Goal: Information Seeking & Learning: Learn about a topic

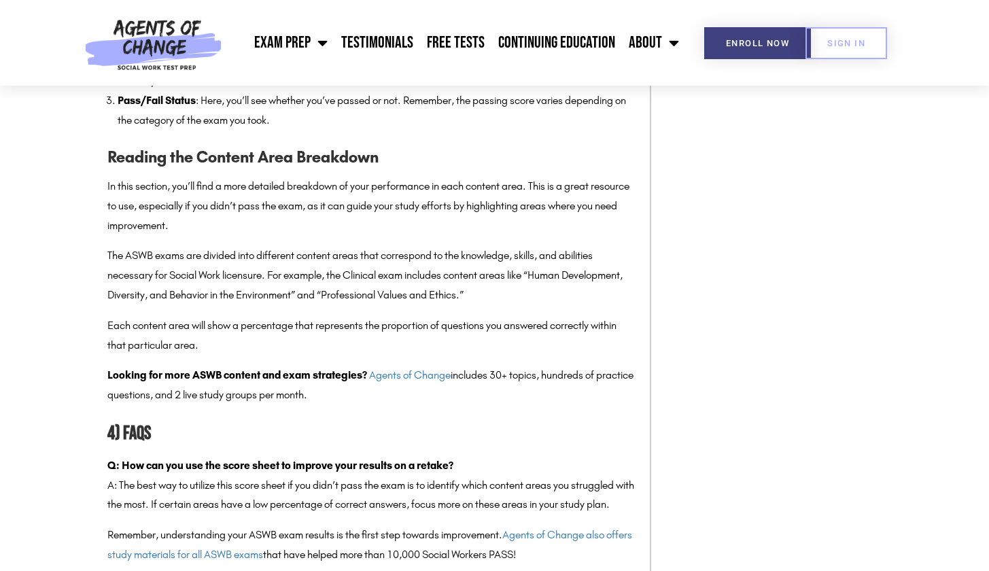
scroll to position [2473, 0]
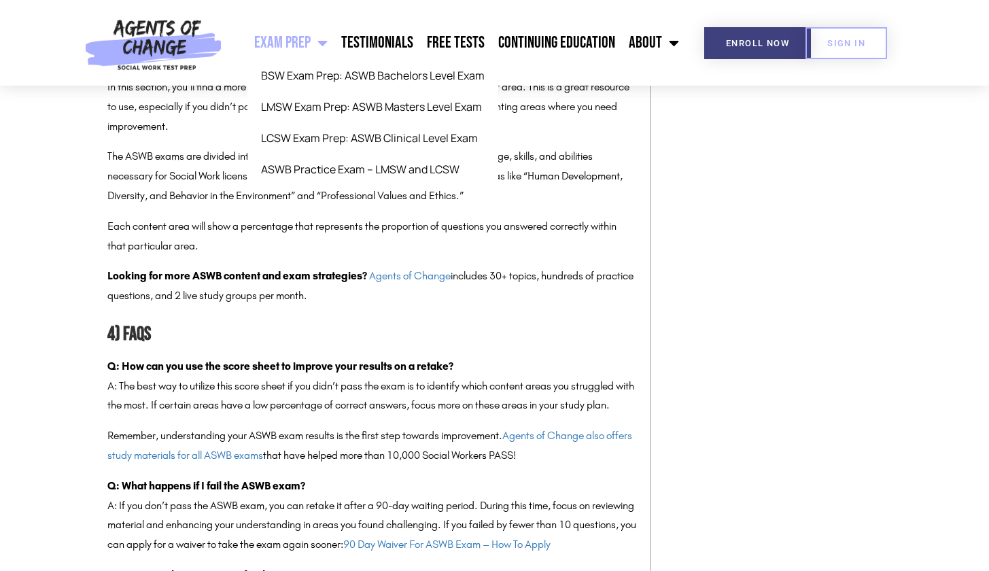
click at [296, 48] on link "Exam Prep" at bounding box center [291, 43] width 87 height 34
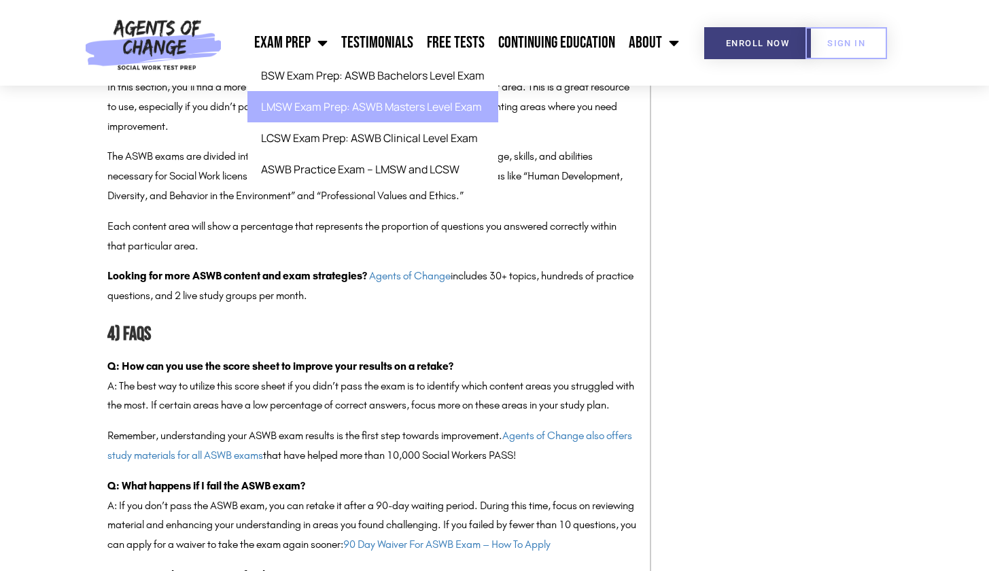
click at [316, 119] on link "LMSW Exam Prep: ASWB Masters Level Exam" at bounding box center [373, 106] width 251 height 31
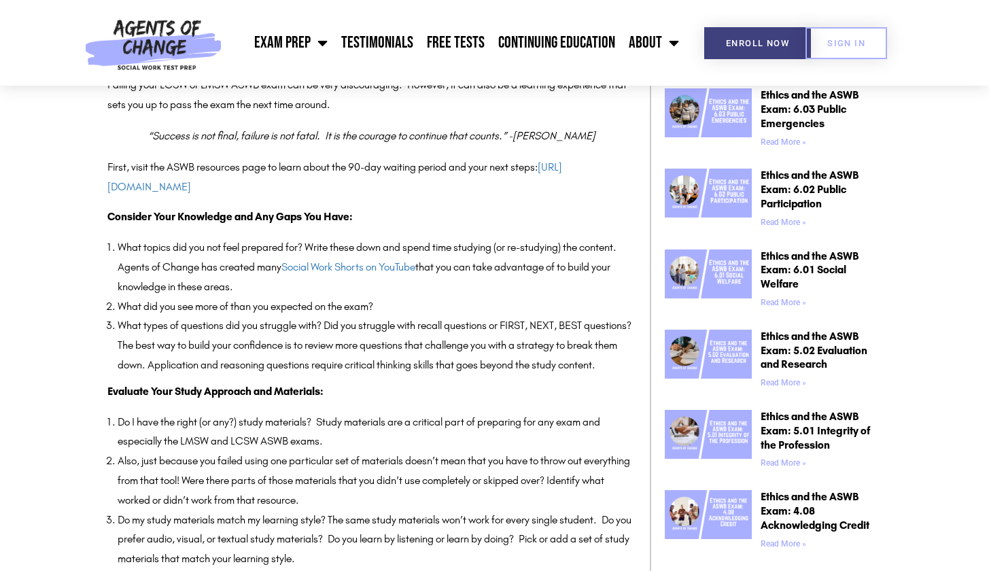
scroll to position [607, 0]
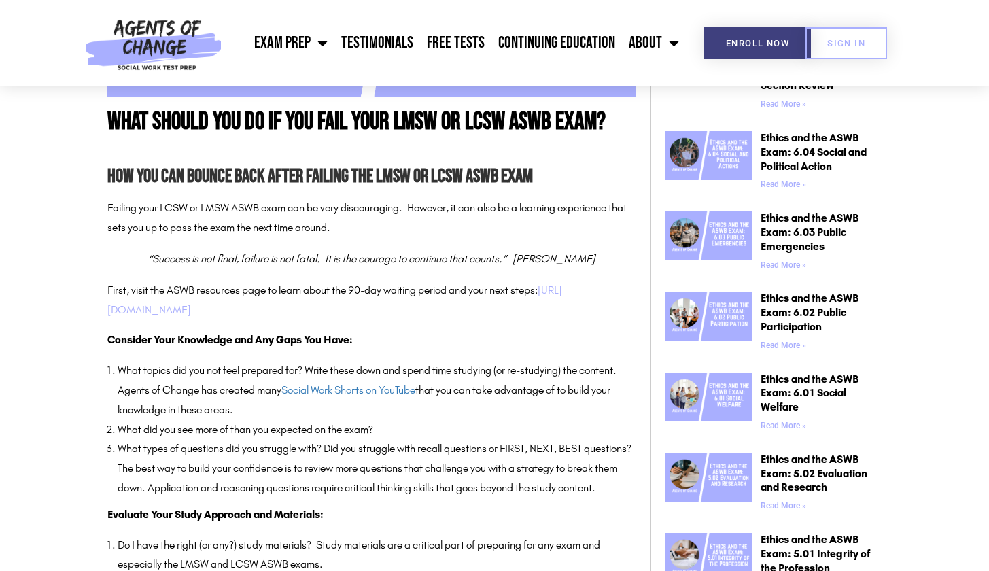
click at [263, 316] on link "https://www.aswb.org/exam/exam-scoring/if-you-fail-the-exam/" at bounding box center [334, 300] width 455 height 33
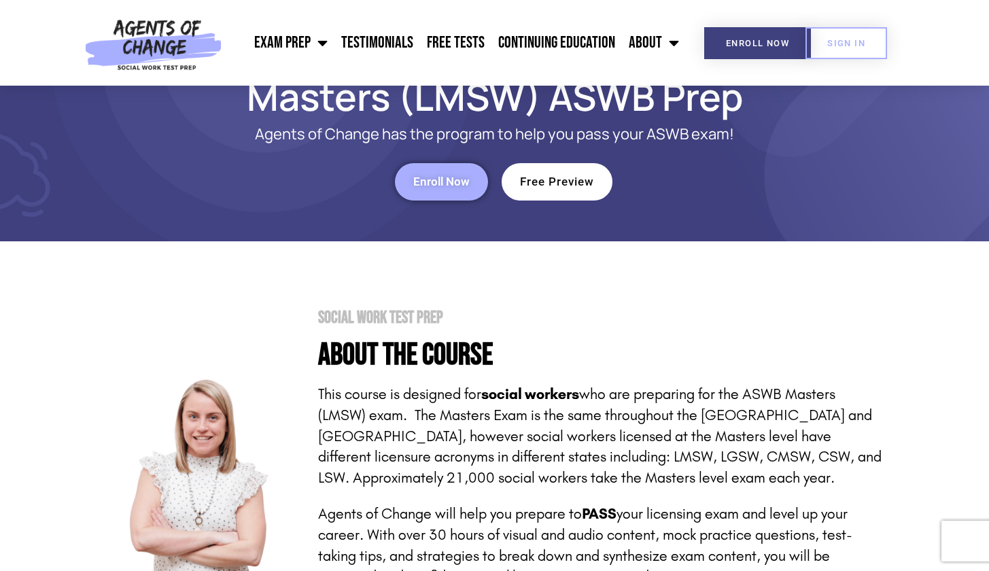
scroll to position [75, 0]
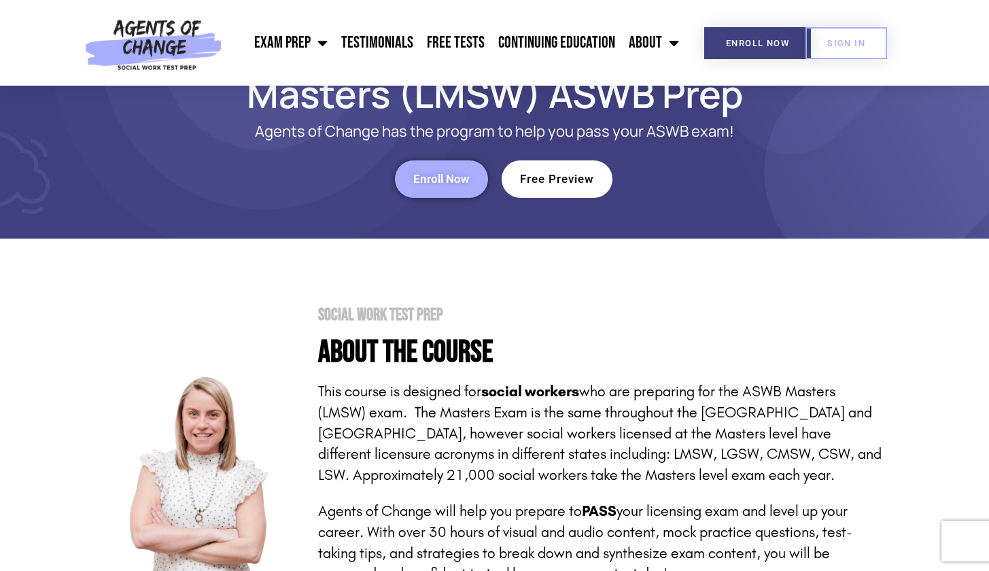
click at [579, 182] on span "Free Preview" at bounding box center [557, 179] width 74 height 12
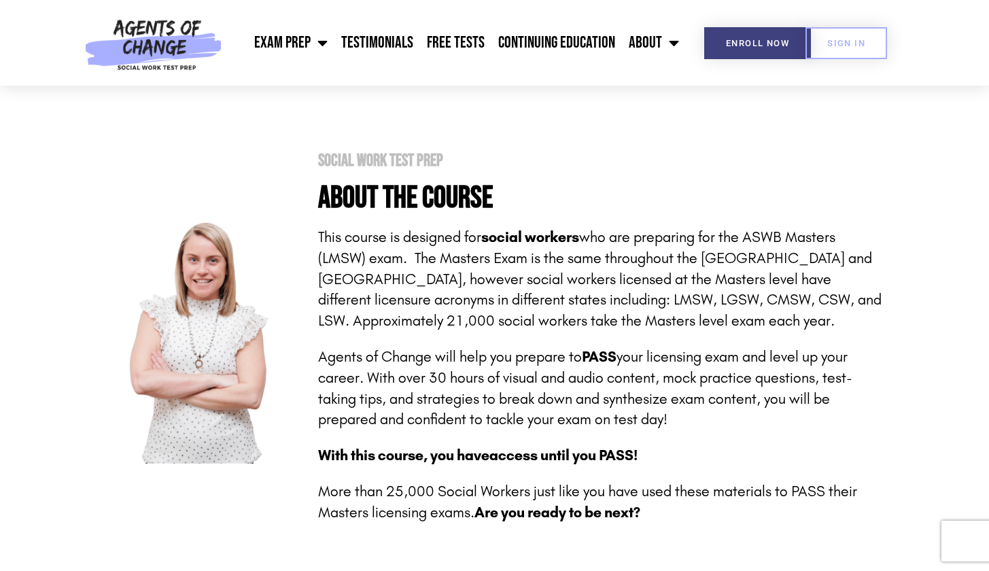
scroll to position [426, 0]
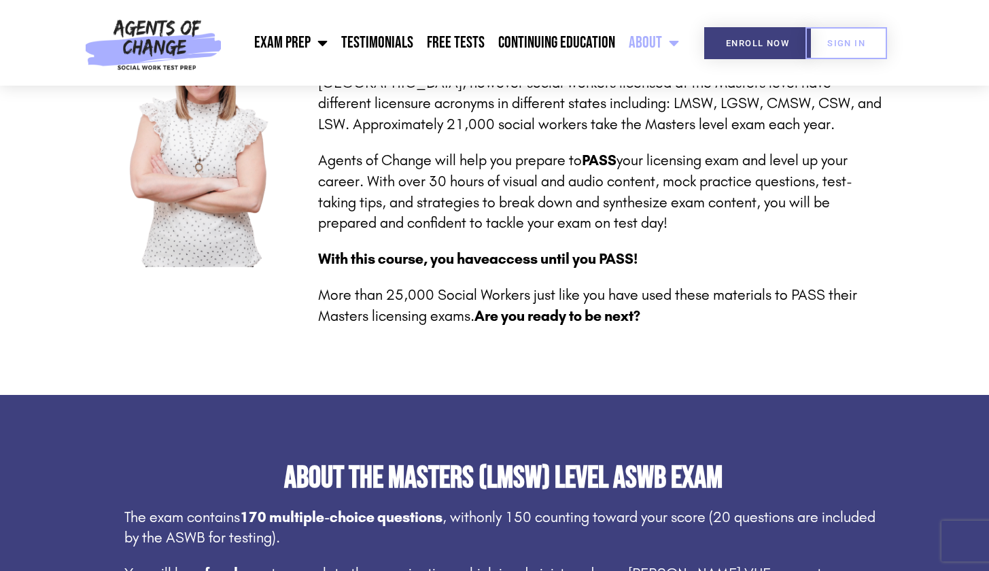
click at [651, 42] on link "About" at bounding box center [654, 43] width 64 height 34
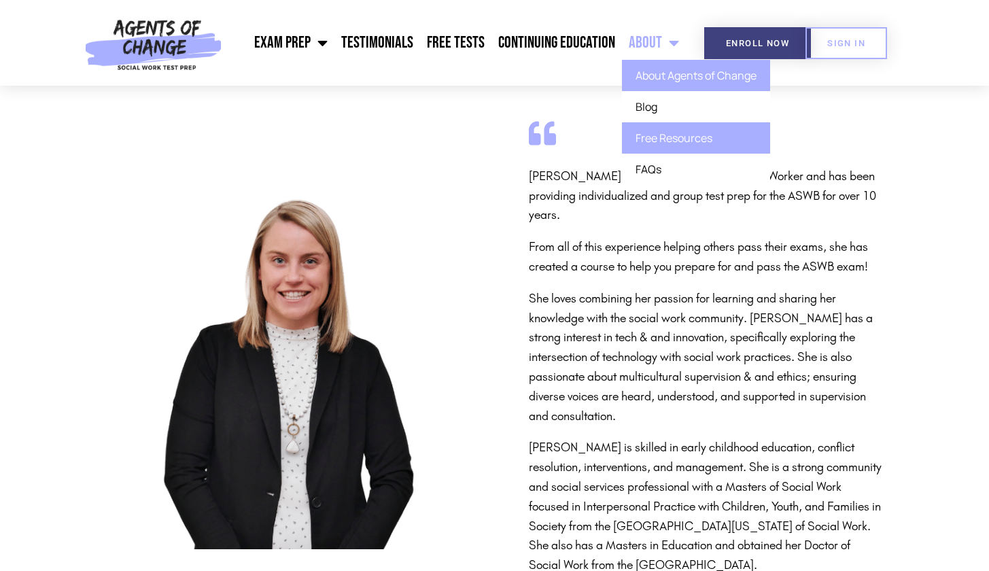
click at [681, 136] on link "Free Resources" at bounding box center [696, 137] width 148 height 31
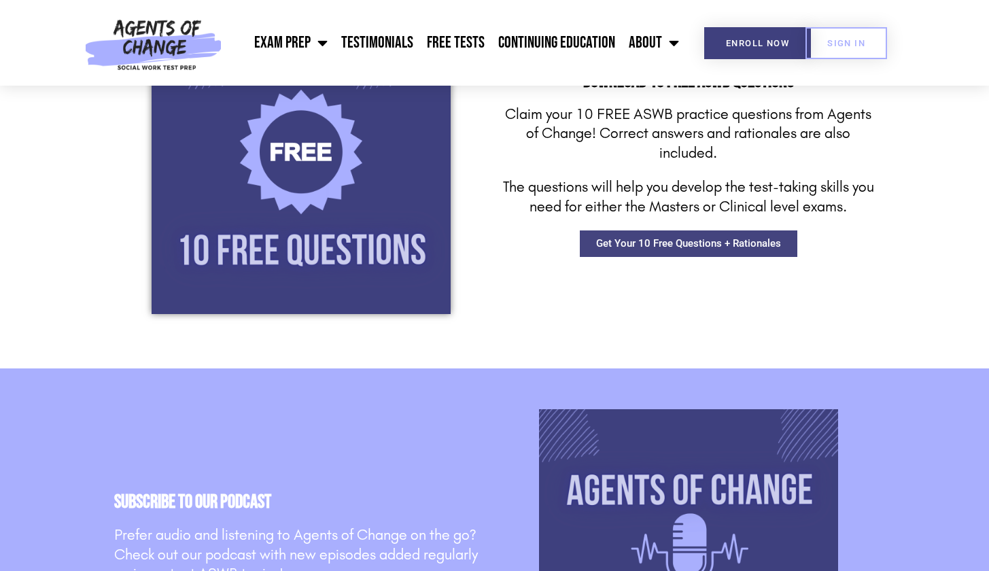
scroll to position [1213, 0]
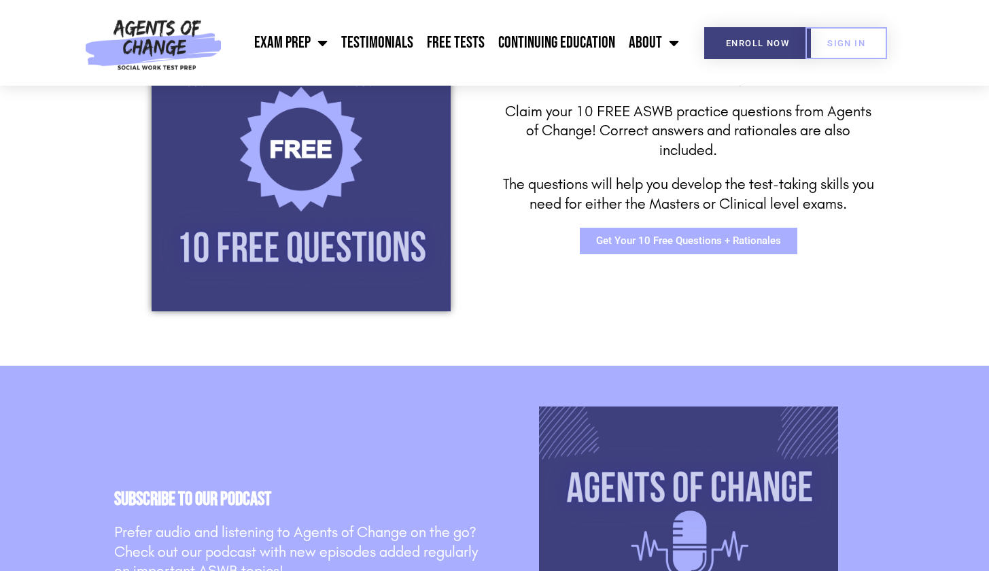
click at [693, 238] on span "Get Your 10 Free Questions + Rationales" at bounding box center [688, 241] width 185 height 10
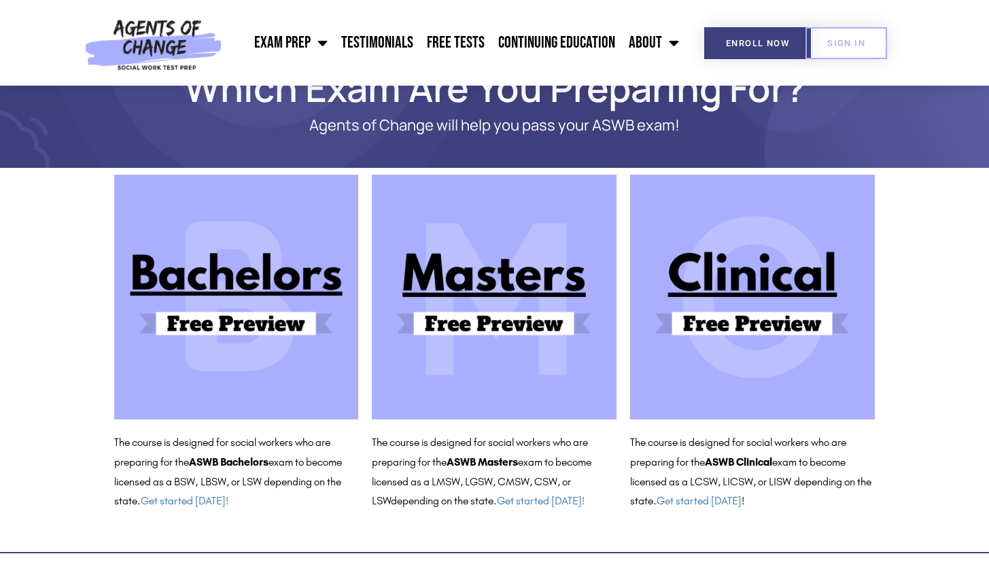
scroll to position [50, 0]
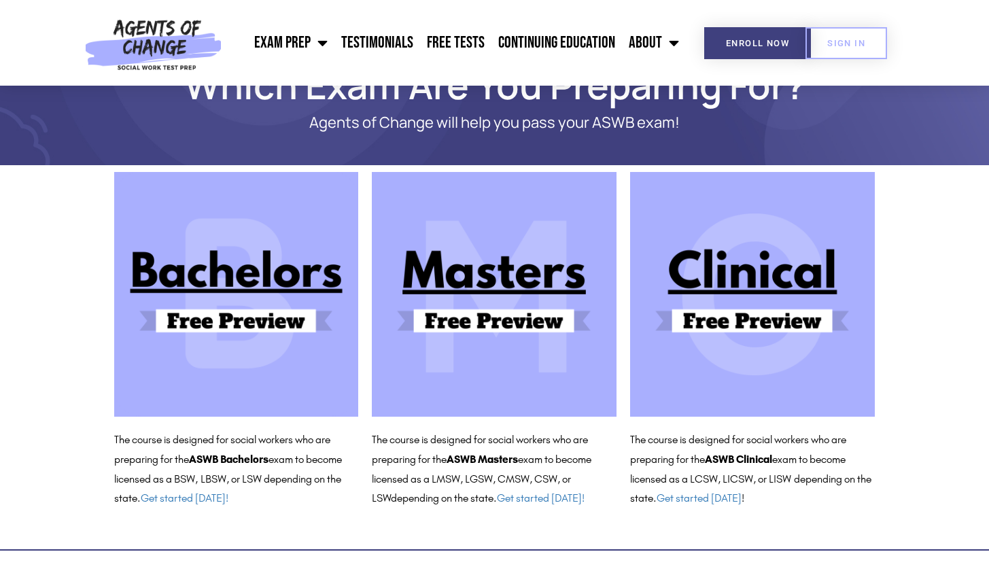
click at [466, 305] on img at bounding box center [494, 294] width 245 height 245
